Goal: Check status: Check status

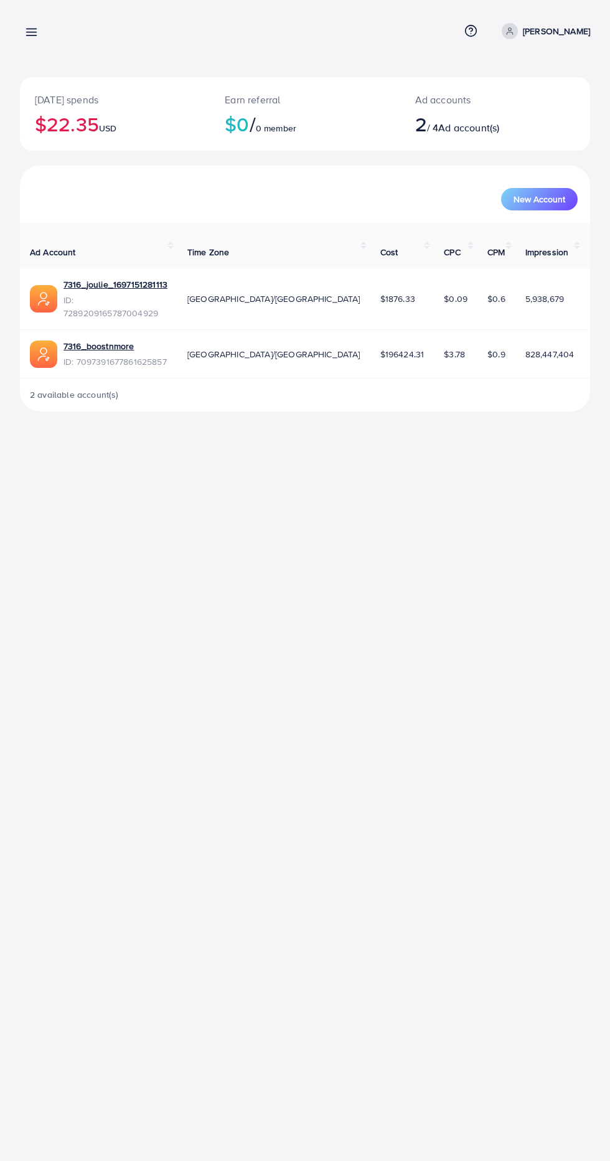
click at [31, 30] on icon at bounding box center [31, 32] width 13 height 13
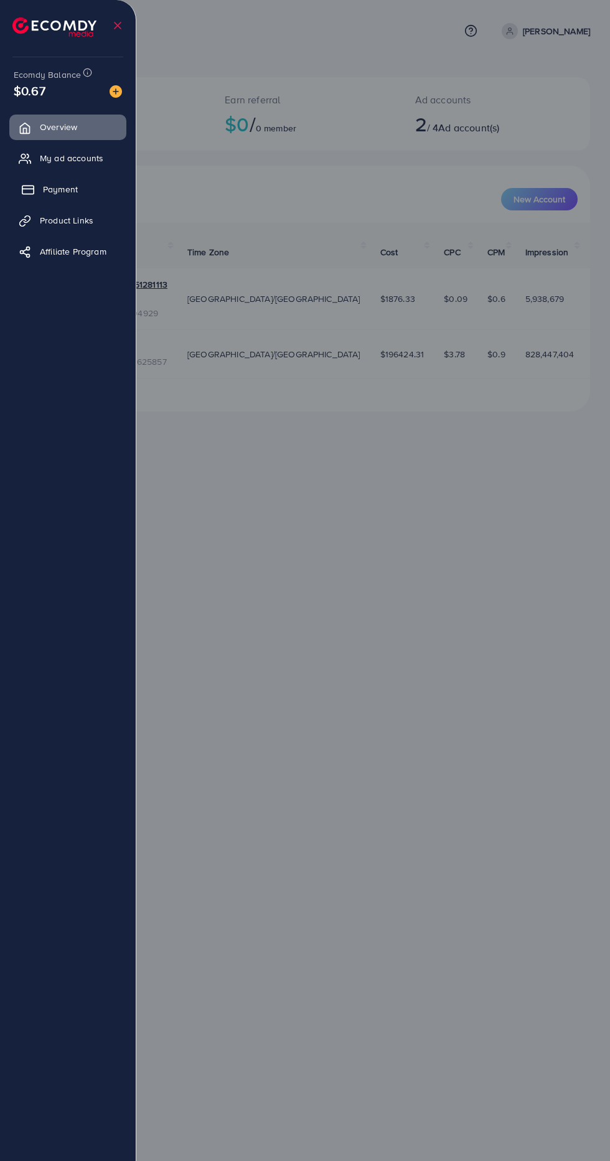
click at [93, 192] on link "Payment" at bounding box center [67, 189] width 117 height 25
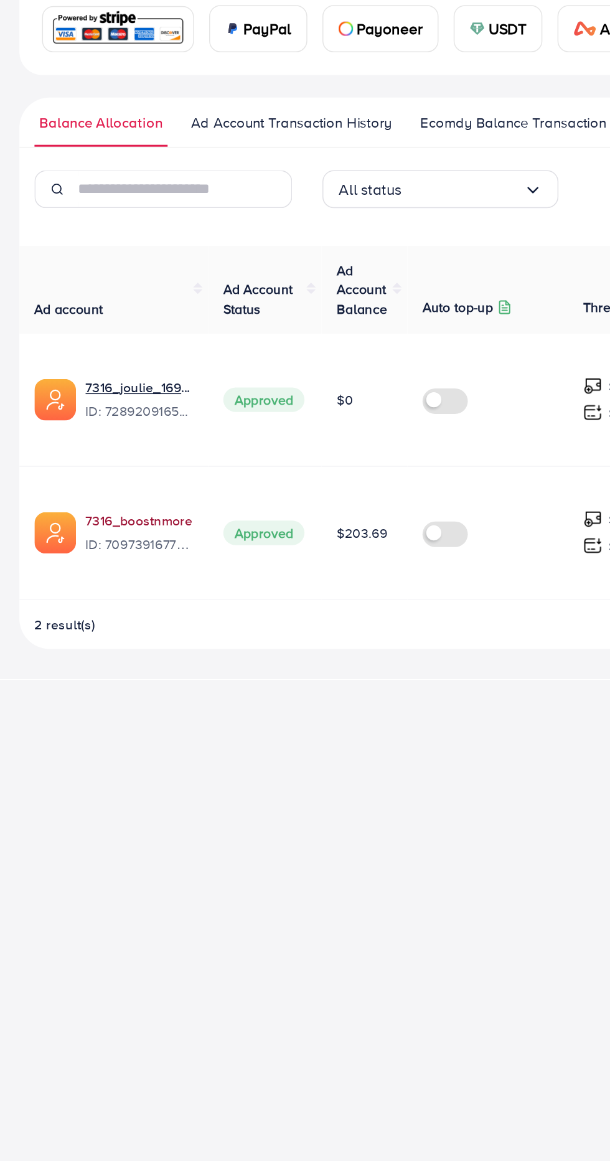
click at [126, 553] on link "7316_boostnmore" at bounding box center [99, 551] width 70 height 12
